Goal: Task Accomplishment & Management: Complete application form

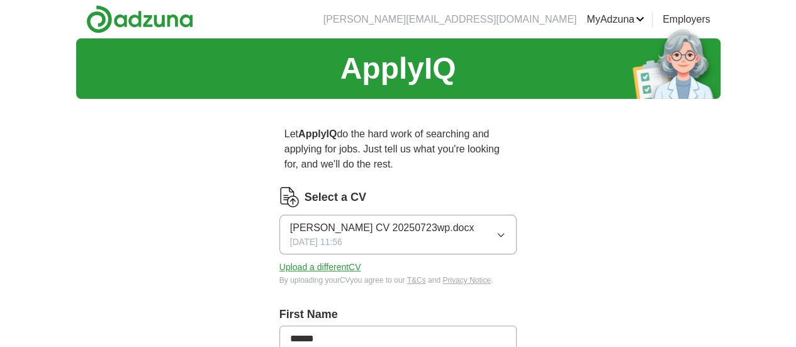
click at [312, 261] on button "Upload a different CV" at bounding box center [320, 267] width 82 height 13
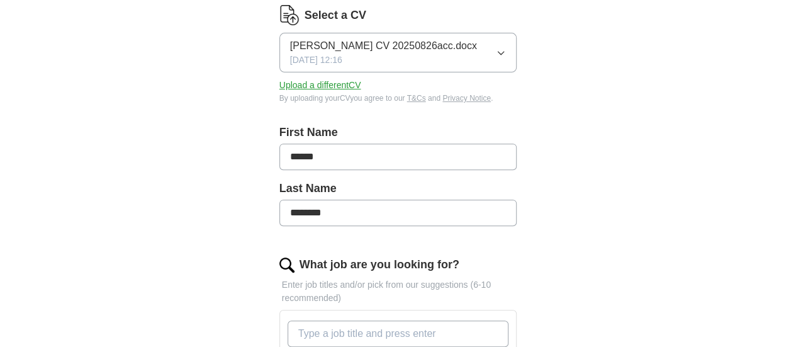
scroll to position [315, 0]
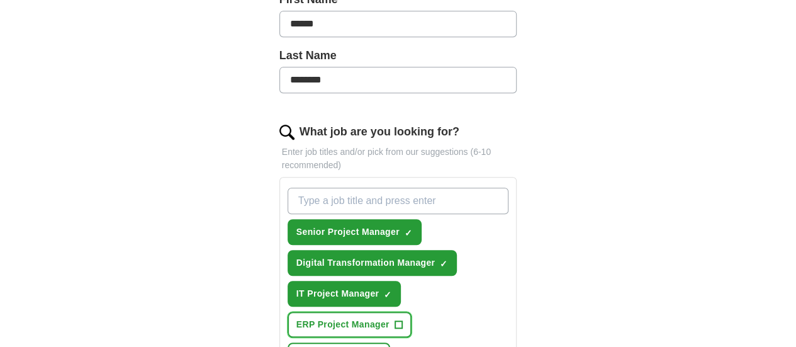
click at [402, 320] on span "+" at bounding box center [399, 325] width 8 height 10
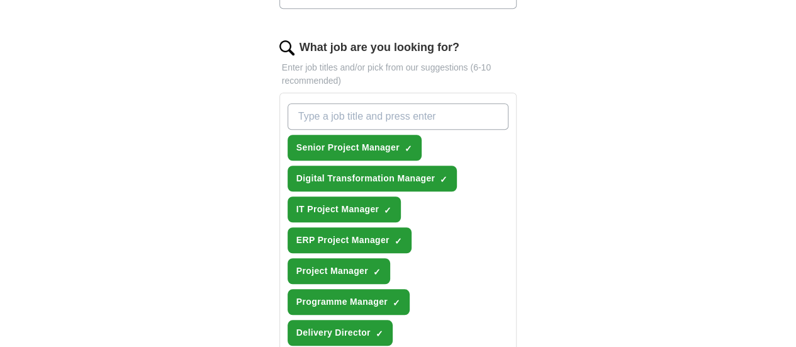
scroll to position [504, 0]
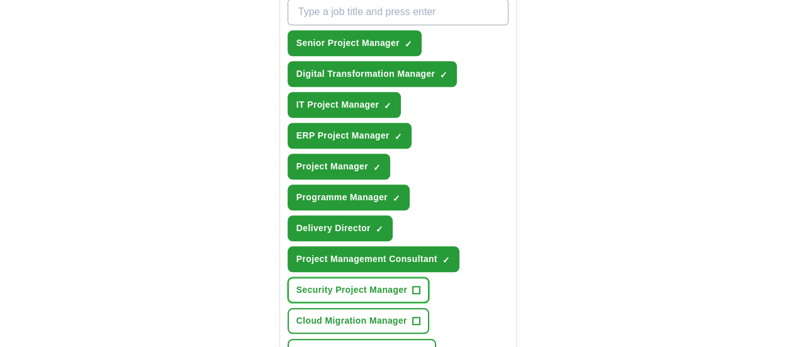
click at [413, 285] on span "+" at bounding box center [417, 290] width 8 height 10
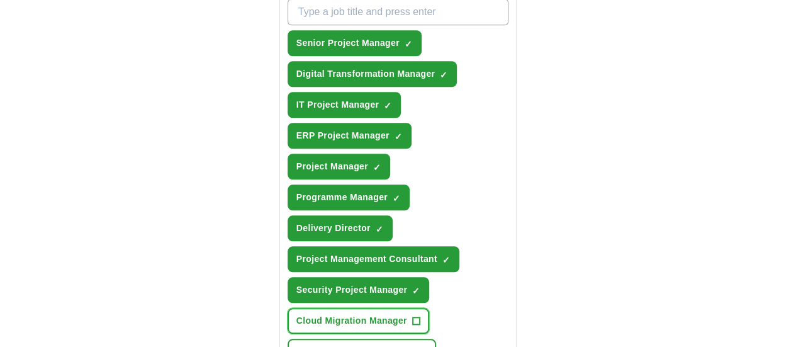
click at [412, 316] on span "+" at bounding box center [416, 321] width 8 height 10
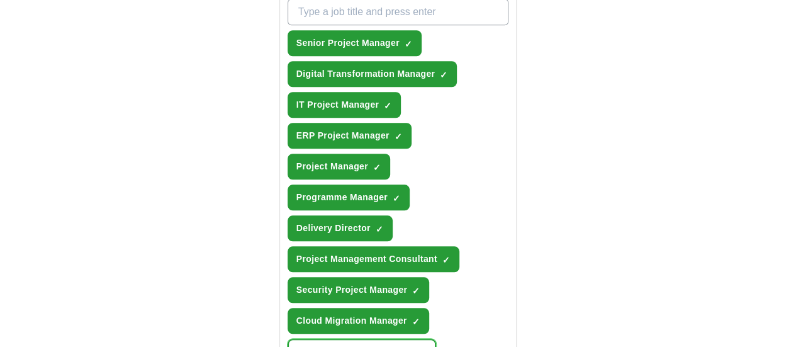
click at [419, 346] on span "+" at bounding box center [423, 352] width 8 height 10
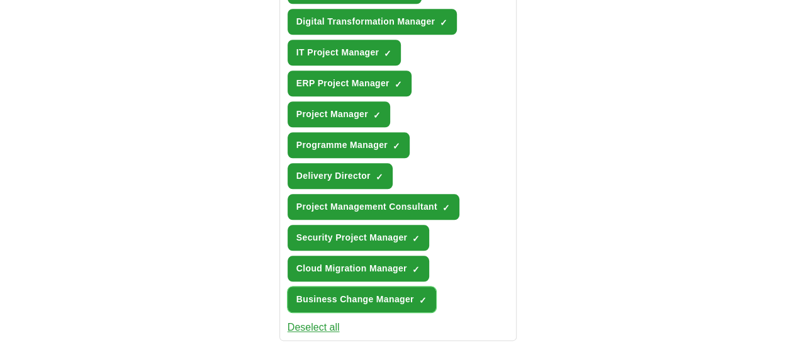
scroll to position [629, 0]
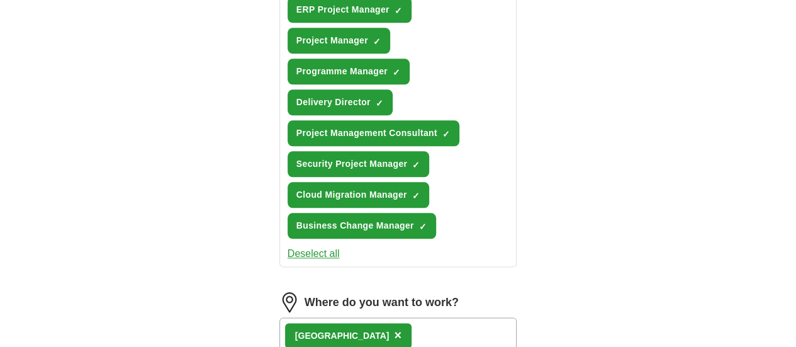
click at [417, 317] on div "[GEOGRAPHIC_DATA] ×" at bounding box center [398, 335] width 238 height 37
click at [394, 328] on span "×" at bounding box center [398, 335] width 8 height 14
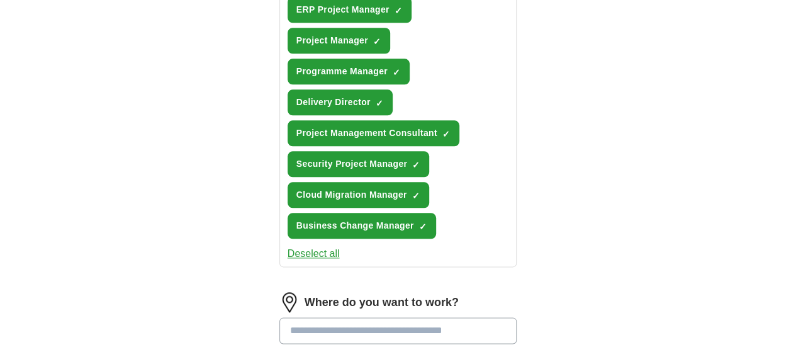
click at [379, 294] on label "Where do you want to work?" at bounding box center [382, 302] width 154 height 17
click at [383, 317] on input at bounding box center [398, 330] width 238 height 26
type input "*******"
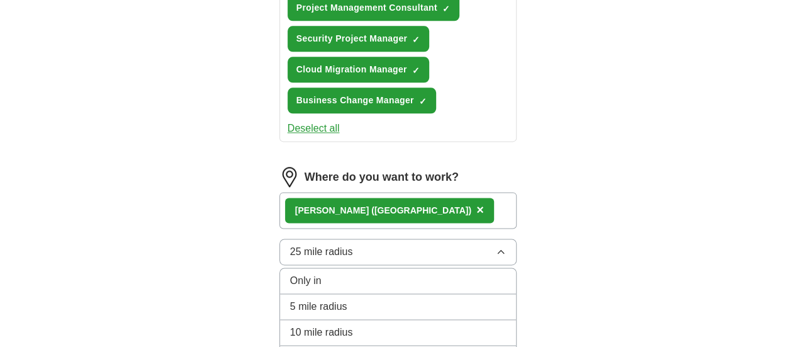
scroll to position [755, 0]
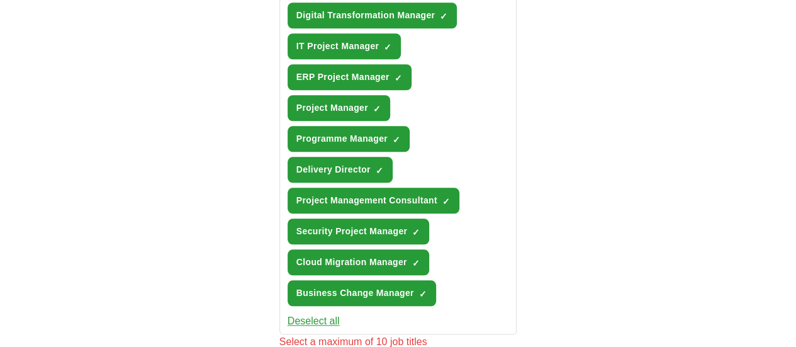
scroll to position [441, 0]
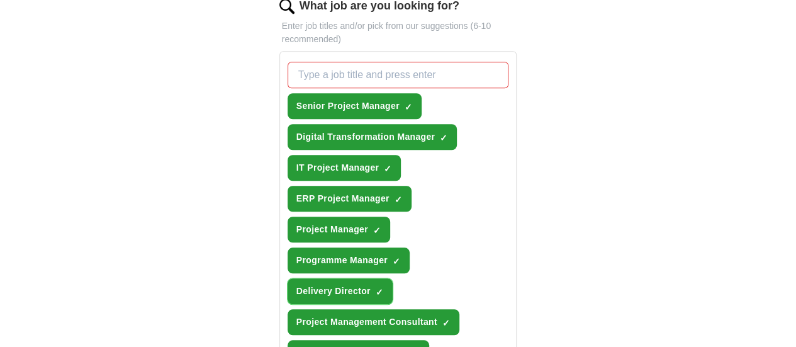
click at [0, 0] on span "×" at bounding box center [0, 0] width 0 height 0
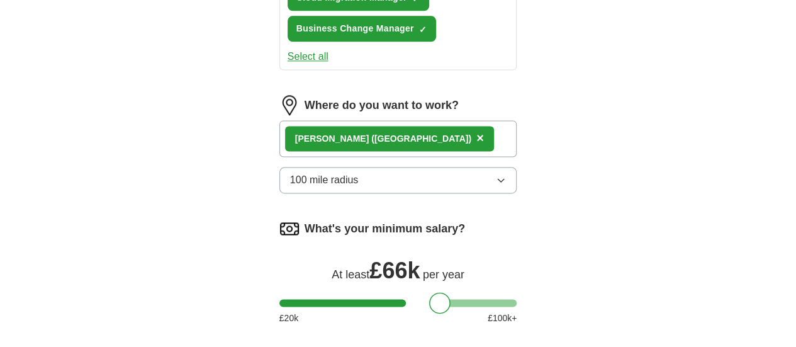
scroll to position [881, 0]
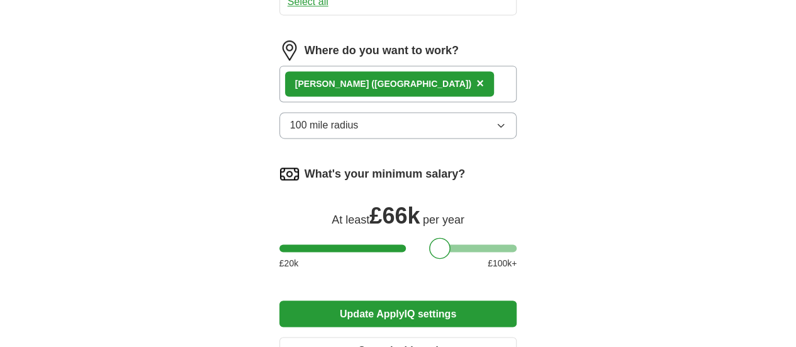
click at [449, 300] on button "Update ApplyIQ settings" at bounding box center [398, 313] width 238 height 26
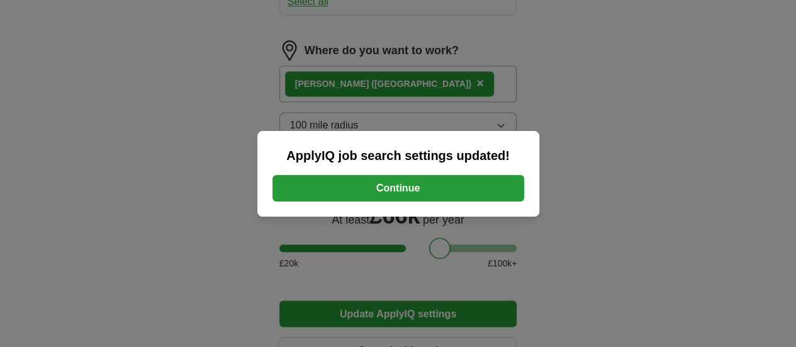
click at [442, 192] on button "Continue" at bounding box center [399, 188] width 252 height 26
